Goal: Transaction & Acquisition: Purchase product/service

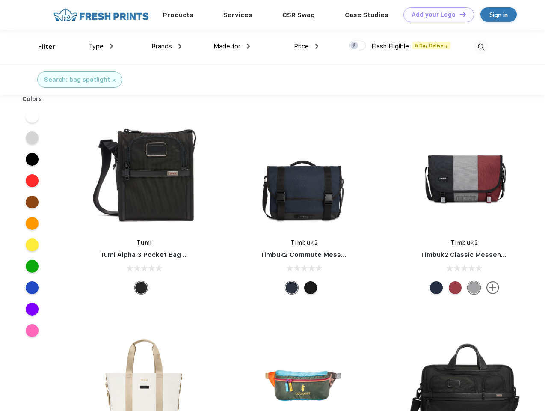
scroll to position [0, 0]
click at [436, 15] on link "Add your Logo Design Tool" at bounding box center [439, 14] width 71 height 15
click at [0, 0] on div "Design Tool" at bounding box center [0, 0] width 0 height 0
click at [459, 14] on link "Add your Logo Design Tool" at bounding box center [439, 14] width 71 height 15
click at [41, 47] on div "Filter" at bounding box center [47, 47] width 18 height 10
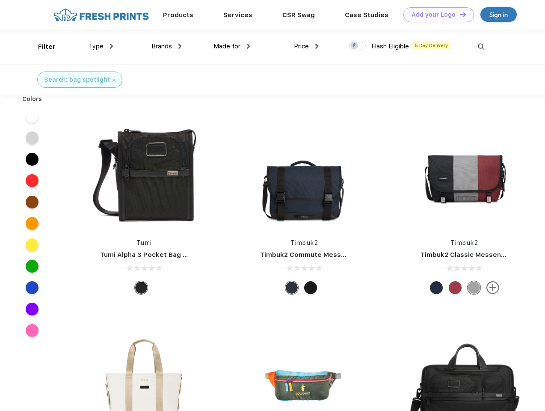
click at [101, 46] on span "Type" at bounding box center [96, 46] width 15 height 8
click at [167, 46] on span "Brands" at bounding box center [162, 46] width 21 height 8
click at [232, 46] on span "Made for" at bounding box center [227, 46] width 27 height 8
click at [306, 46] on span "Price" at bounding box center [301, 46] width 15 height 8
click at [358, 46] on div at bounding box center [357, 45] width 17 height 9
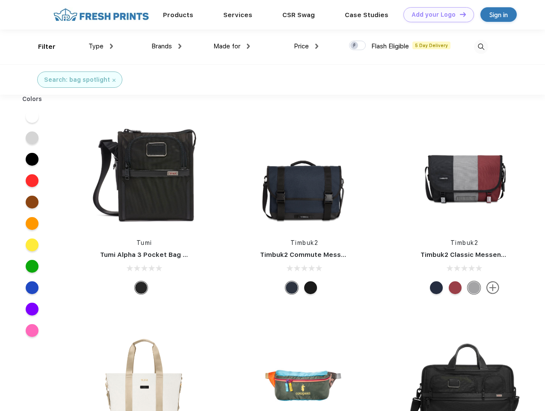
click at [355, 46] on input "checkbox" at bounding box center [352, 43] width 6 height 6
click at [481, 47] on img at bounding box center [481, 47] width 14 height 14
